Goal: Information Seeking & Learning: Learn about a topic

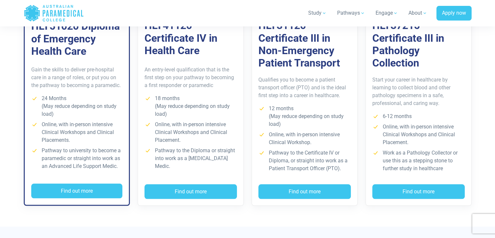
scroll to position [521, 0]
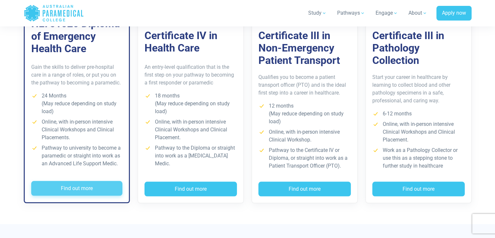
click at [92, 190] on button "Find out more" at bounding box center [76, 188] width 91 height 15
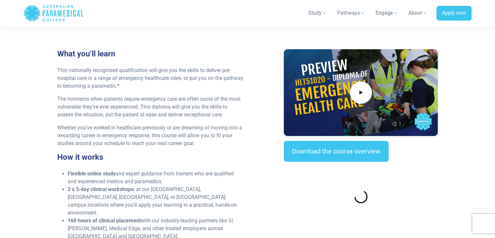
scroll to position [260, 0]
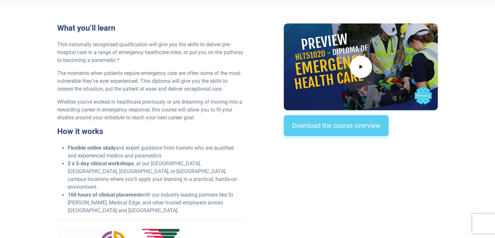
click at [368, 127] on link "Download the course overview" at bounding box center [336, 125] width 105 height 21
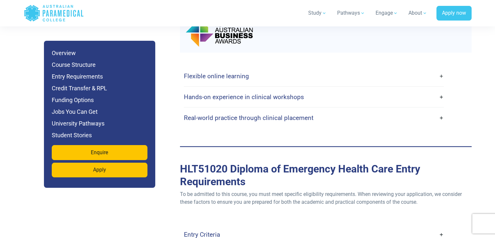
scroll to position [1661, 0]
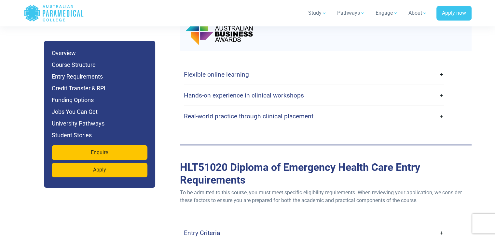
click at [244, 67] on link "Flexible online learning" at bounding box center [314, 74] width 260 height 15
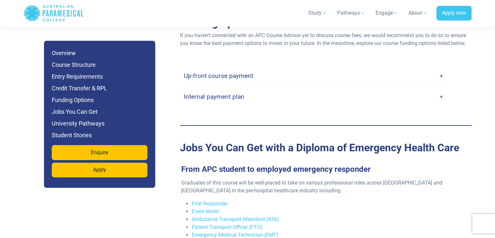
scroll to position [2279, 0]
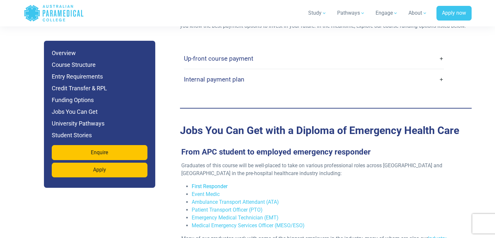
click at [226, 183] on link "First Responder" at bounding box center [210, 186] width 36 height 6
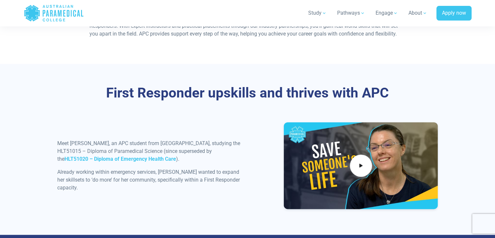
scroll to position [814, 0]
